Goal: Navigation & Orientation: Find specific page/section

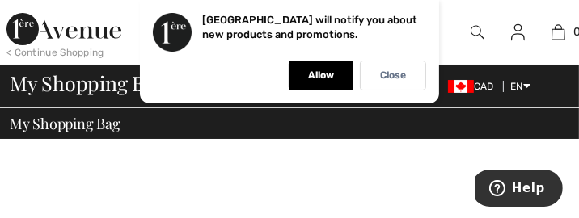
click at [557, 30] on img at bounding box center [559, 32] width 14 height 19
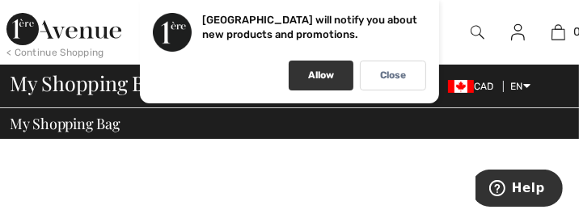
click at [323, 74] on p "Allow" at bounding box center [321, 76] width 26 height 12
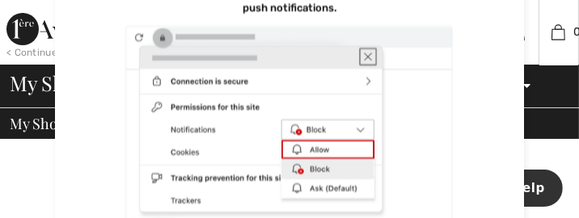
click at [567, 14] on div "0 Your bag is empty" at bounding box center [559, 32] width 40 height 65
click at [310, 133] on div at bounding box center [289, 123] width 404 height 199
click at [351, 153] on div at bounding box center [289, 123] width 404 height 199
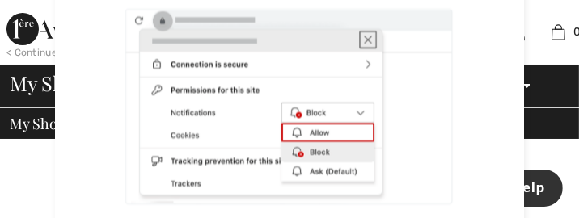
scroll to position [17, 0]
click at [367, 131] on div at bounding box center [289, 106] width 404 height 199
click at [292, 153] on div at bounding box center [289, 106] width 404 height 199
click at [298, 172] on div at bounding box center [289, 106] width 404 height 199
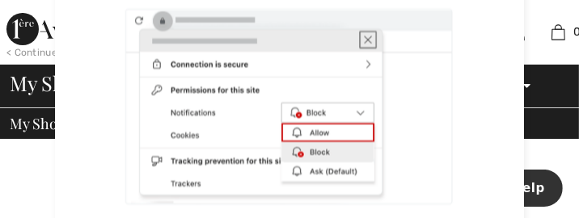
click at [292, 169] on div at bounding box center [289, 106] width 404 height 199
click at [286, 171] on div at bounding box center [289, 106] width 404 height 199
click at [289, 178] on div at bounding box center [289, 106] width 404 height 199
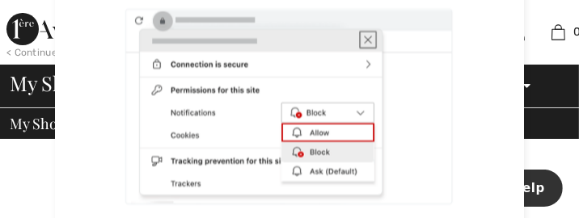
scroll to position [8, 0]
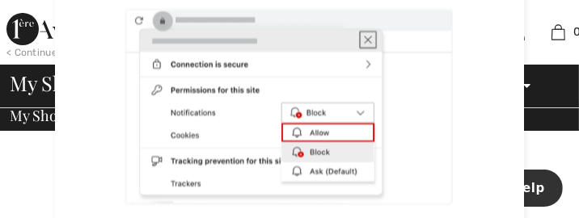
click at [363, 43] on div at bounding box center [289, 106] width 404 height 199
click at [363, 47] on div at bounding box center [289, 106] width 404 height 199
click at [362, 34] on div at bounding box center [289, 106] width 404 height 199
click at [362, 41] on div at bounding box center [289, 106] width 404 height 199
click at [366, 34] on div at bounding box center [289, 106] width 404 height 199
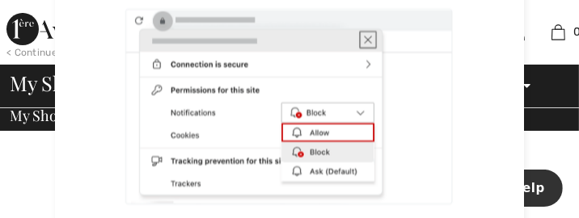
click at [362, 61] on div at bounding box center [289, 106] width 404 height 199
click at [315, 125] on div at bounding box center [289, 106] width 404 height 199
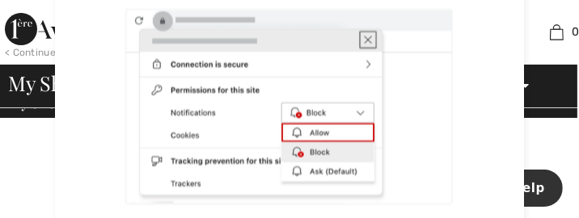
click at [177, 93] on div at bounding box center [289, 106] width 404 height 199
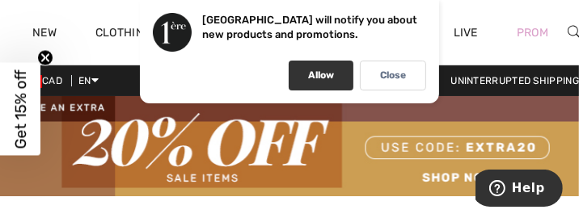
click at [336, 76] on div "Allow" at bounding box center [321, 76] width 65 height 30
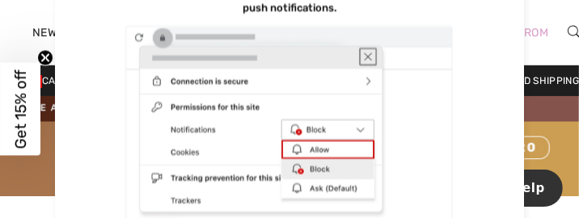
click at [336, 76] on div at bounding box center [289, 123] width 404 height 199
click at [362, 57] on div at bounding box center [289, 123] width 404 height 199
click at [366, 63] on div at bounding box center [289, 123] width 404 height 199
click at [366, 68] on div at bounding box center [289, 123] width 404 height 199
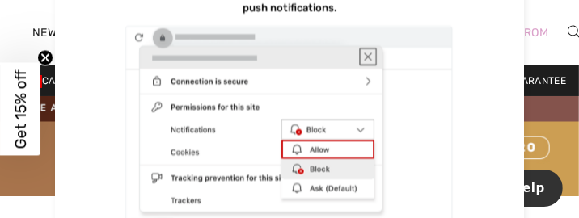
click at [369, 70] on div at bounding box center [289, 123] width 404 height 199
click at [362, 53] on div at bounding box center [289, 123] width 404 height 199
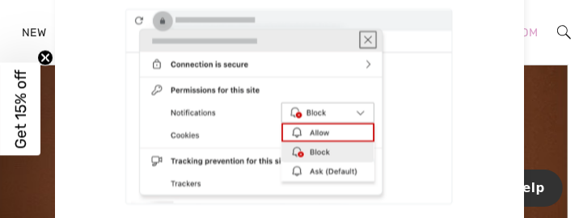
scroll to position [571, 11]
click at [213, 87] on div at bounding box center [289, 106] width 404 height 199
click at [226, 59] on div at bounding box center [289, 106] width 404 height 199
click at [226, 61] on div at bounding box center [289, 106] width 404 height 199
click at [202, 110] on div at bounding box center [289, 106] width 404 height 199
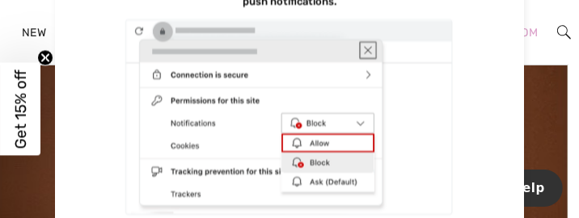
scroll to position [0, 0]
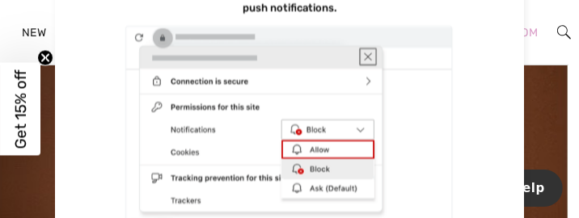
click at [180, 153] on div at bounding box center [289, 123] width 404 height 199
click at [318, 145] on div at bounding box center [289, 122] width 404 height 199
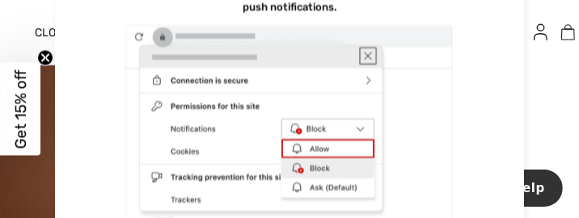
click at [262, 172] on div at bounding box center [289, 122] width 404 height 199
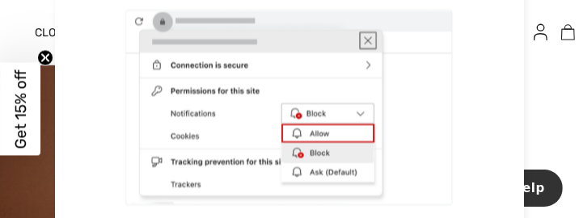
scroll to position [17, 0]
click at [184, 184] on div at bounding box center [289, 106] width 404 height 199
click at [263, 159] on div at bounding box center [289, 106] width 404 height 199
click at [264, 159] on div at bounding box center [289, 106] width 404 height 199
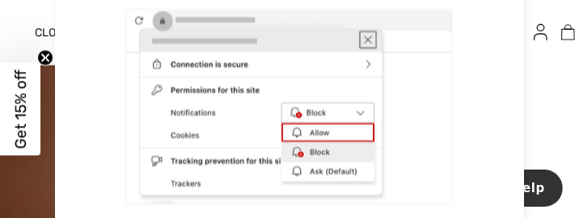
click at [295, 150] on div at bounding box center [289, 106] width 404 height 199
click at [359, 35] on div at bounding box center [289, 106] width 404 height 199
click at [361, 37] on div at bounding box center [289, 106] width 404 height 199
click at [271, 188] on div at bounding box center [289, 106] width 404 height 199
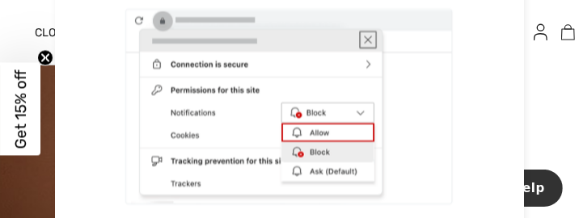
click at [271, 188] on div at bounding box center [289, 106] width 404 height 199
click at [272, 188] on div at bounding box center [289, 106] width 404 height 199
click at [262, 190] on div at bounding box center [289, 106] width 404 height 199
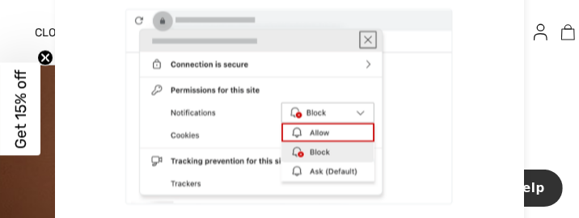
click at [237, 192] on div at bounding box center [289, 106] width 404 height 199
click at [238, 185] on div at bounding box center [289, 106] width 404 height 199
click at [174, 181] on div at bounding box center [289, 106] width 404 height 199
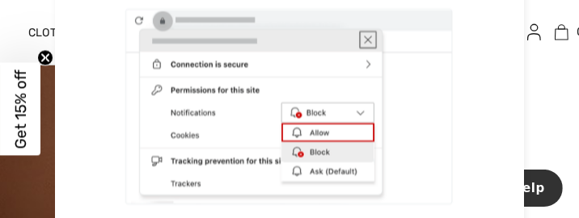
scroll to position [623, 67]
